Goal: Information Seeking & Learning: Check status

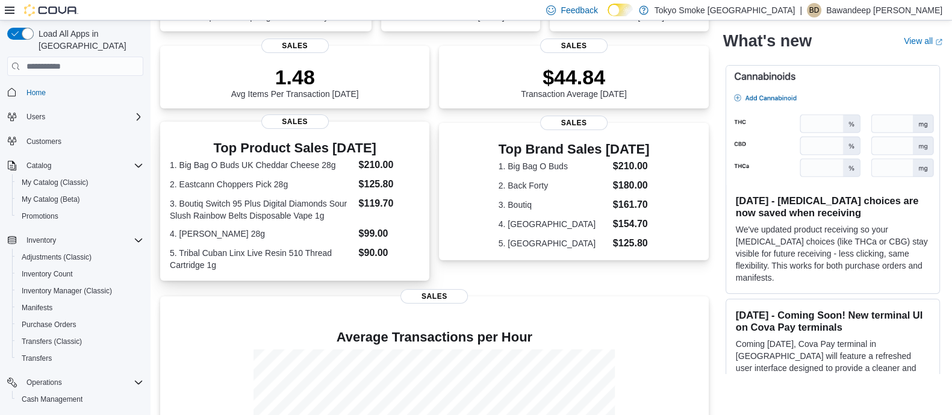
scroll to position [150, 0]
click at [331, 208] on dt "3. Boutiq Switch 95 Plus Digital Diamonds Sour Slush Rainbow Belts Disposable V…" at bounding box center [262, 208] width 184 height 24
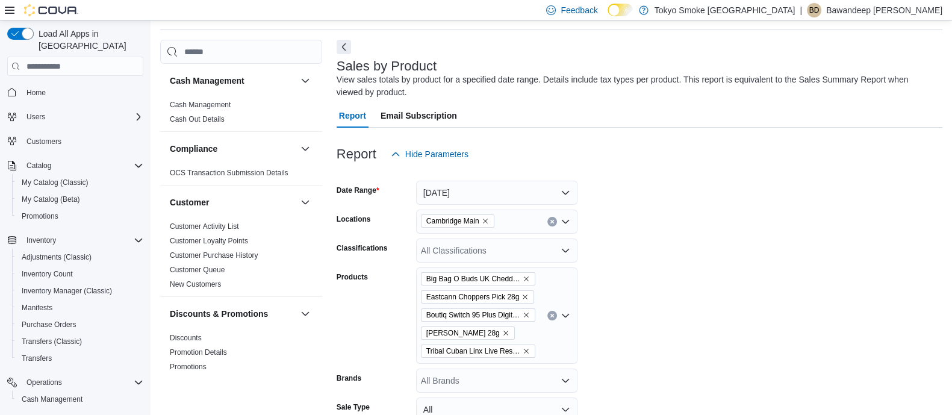
scroll to position [40, 0]
click at [343, 73] on div "View sales totals by product for a specified date range. Details include tax ty…" at bounding box center [637, 85] width 600 height 25
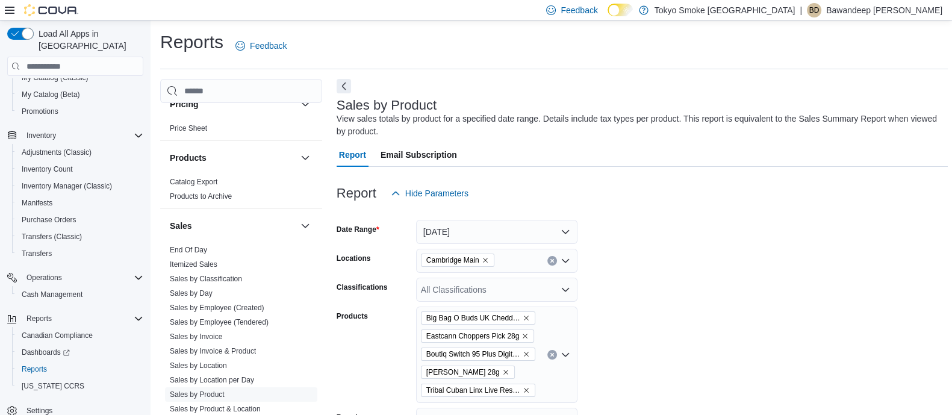
scroll to position [828, 0]
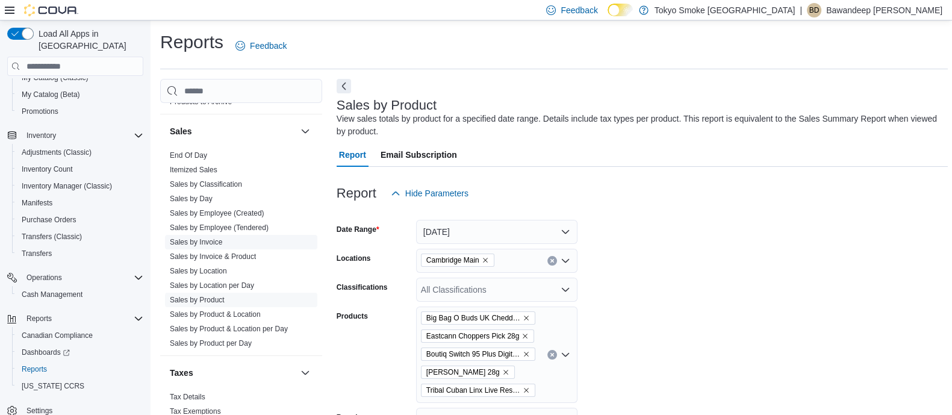
click at [211, 240] on link "Sales by Invoice" at bounding box center [196, 242] width 52 height 8
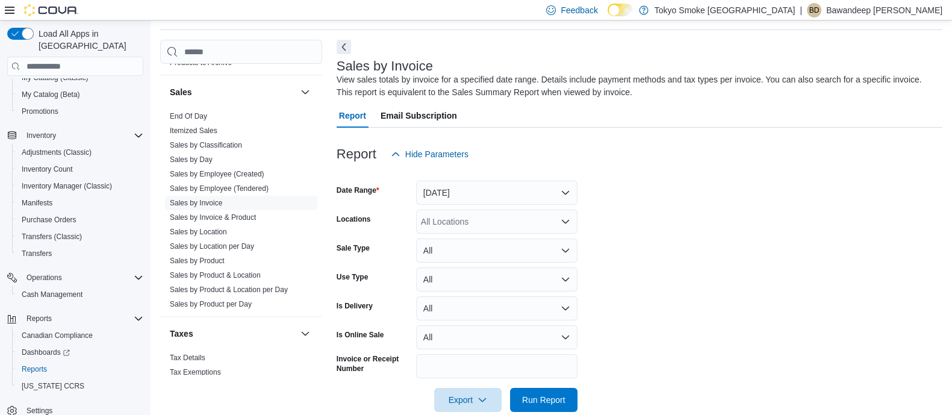
scroll to position [40, 0]
click at [345, 43] on button "Next" at bounding box center [344, 46] width 14 height 14
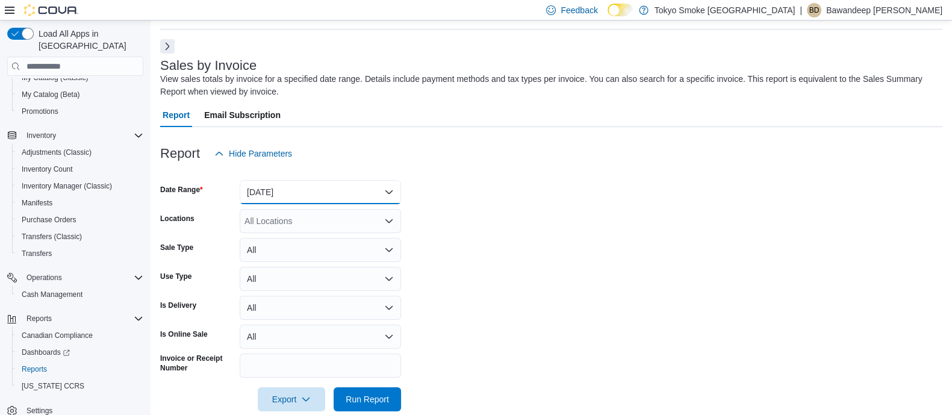
click at [384, 194] on button "[DATE]" at bounding box center [320, 192] width 161 height 24
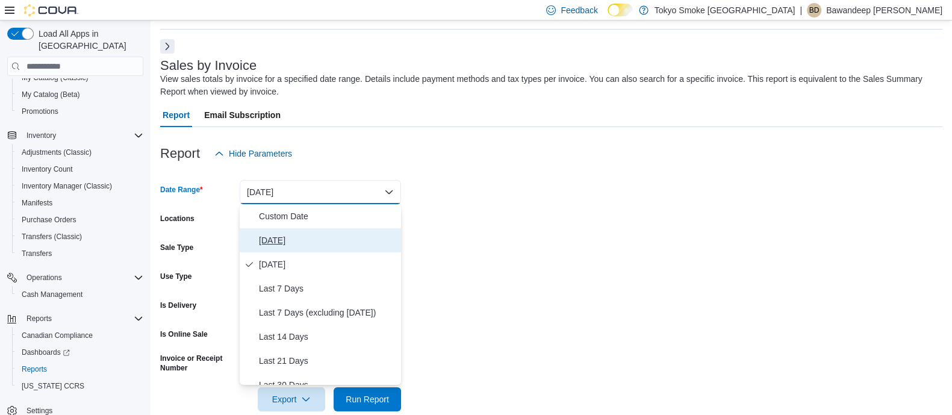
click at [349, 233] on span "[DATE]" at bounding box center [327, 240] width 137 height 14
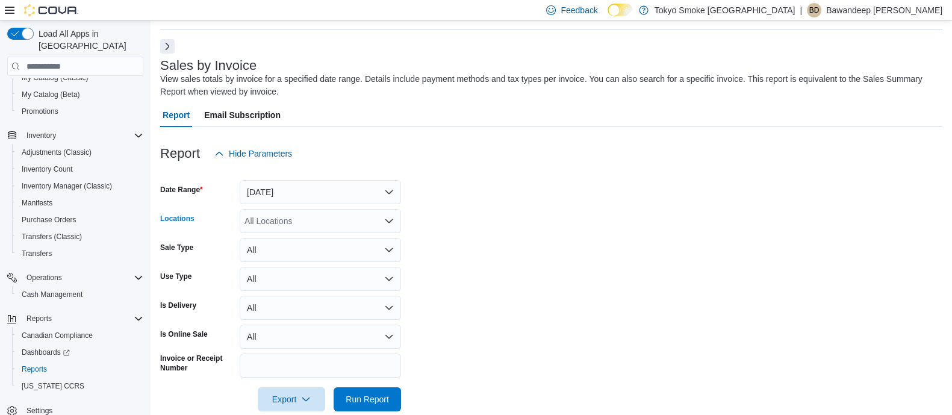
click at [313, 218] on div "All Locations" at bounding box center [320, 221] width 161 height 24
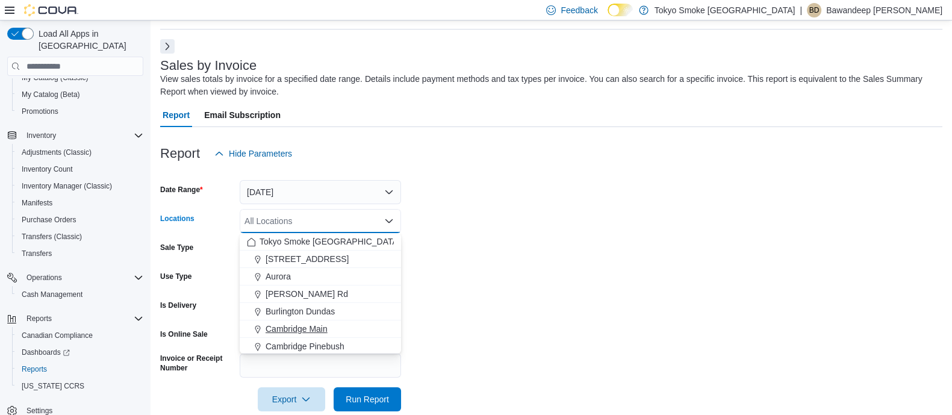
click at [331, 327] on div "Cambridge Main" at bounding box center [320, 329] width 147 height 12
click at [533, 313] on form "Date Range [DATE] Locations [GEOGRAPHIC_DATA] Combo box. Selected. [GEOGRAPHIC_…" at bounding box center [551, 289] width 783 height 246
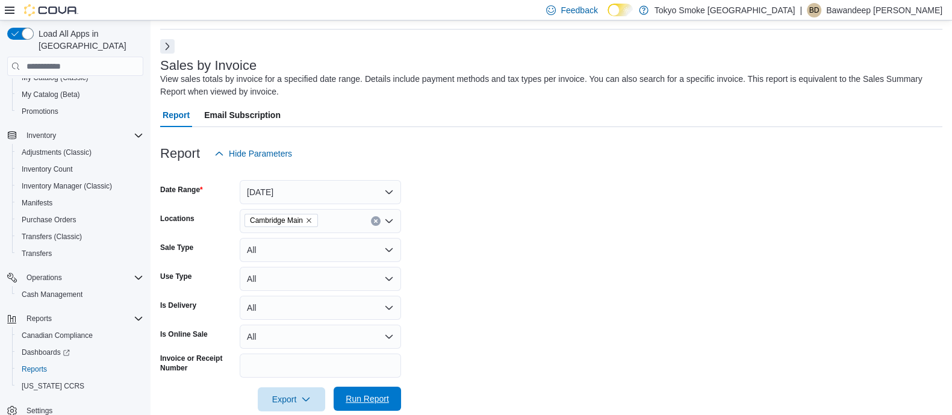
click at [386, 390] on span "Run Report" at bounding box center [367, 399] width 53 height 24
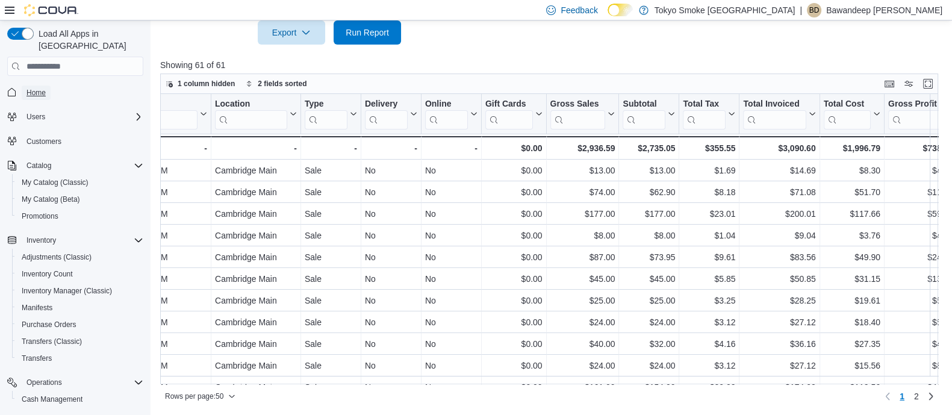
click at [39, 88] on span "Home" at bounding box center [36, 93] width 19 height 10
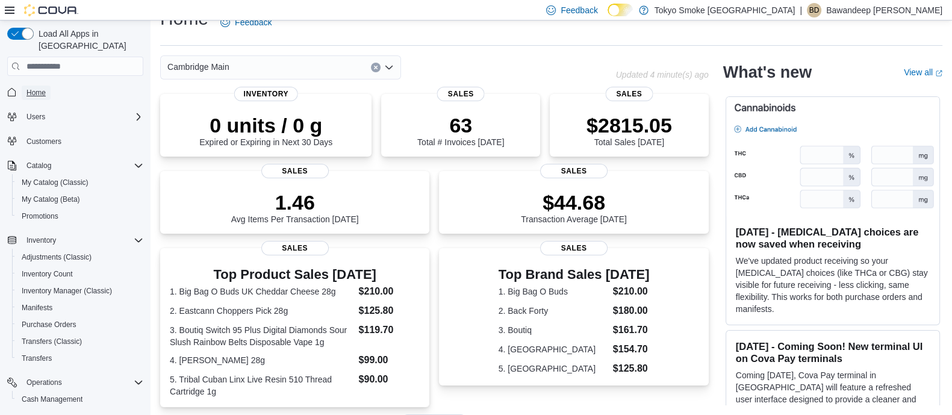
scroll to position [283, 0]
